Goal: Navigation & Orientation: Find specific page/section

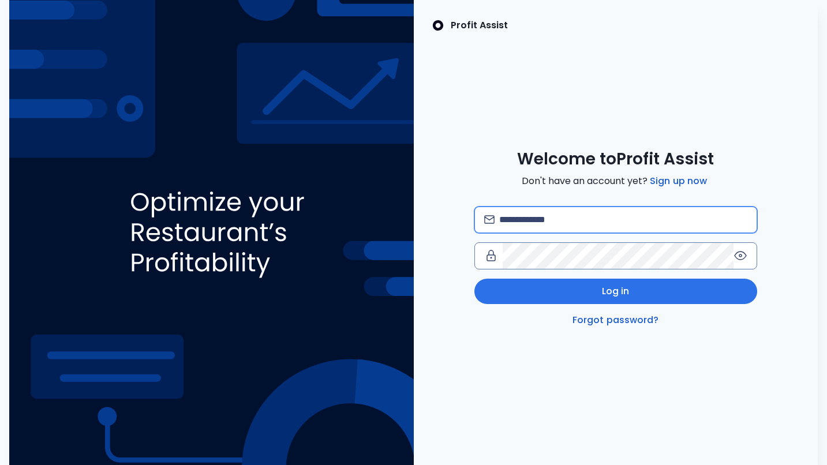
type input "**********"
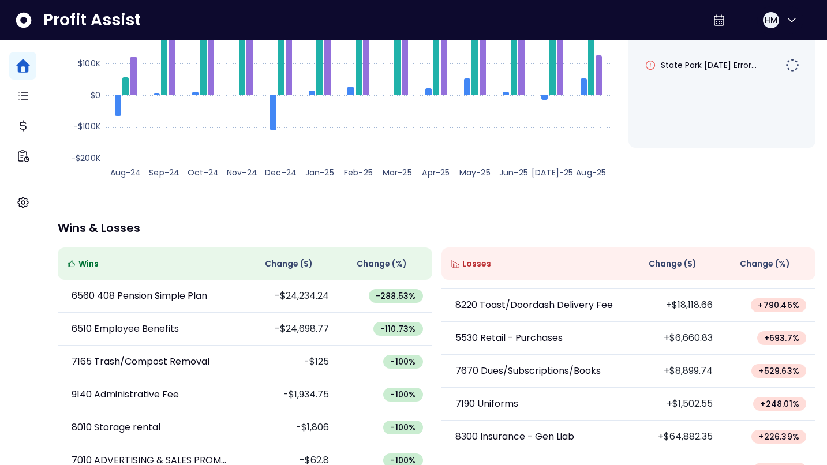
click at [351, 190] on div "**********" at bounding box center [436, 180] width 780 height 683
